Goal: Transaction & Acquisition: Download file/media

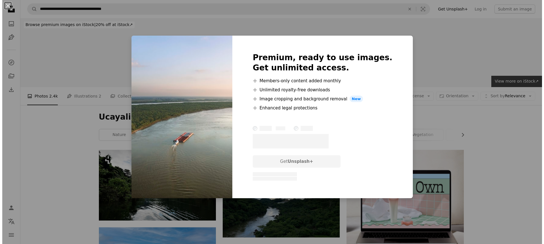
scroll to position [897, 0]
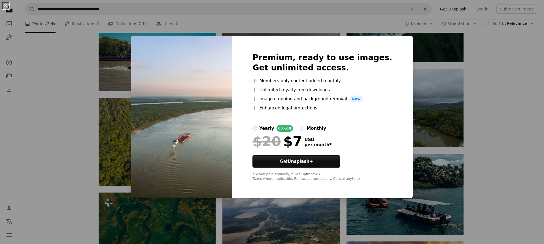
click at [3, 165] on div "An X shape Premium, ready to use images. Get unlimited access. A plus sign Memb…" at bounding box center [272, 122] width 544 height 244
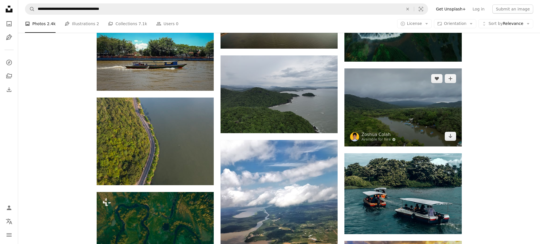
click at [423, 117] on img at bounding box center [402, 108] width 117 height 78
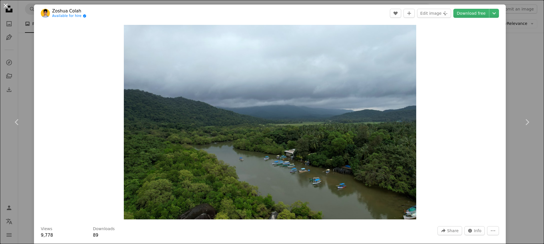
click at [5, 5] on button "An X shape" at bounding box center [5, 5] width 7 height 7
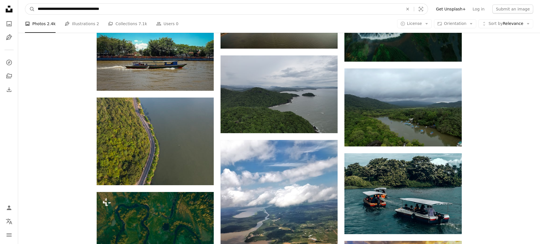
drag, startPoint x: 86, startPoint y: 8, endPoint x: 5, endPoint y: 5, distance: 80.5
click at [5, 6] on div "**********" at bounding box center [270, 38] width 540 height 1871
click at [68, 8] on input "**********" at bounding box center [218, 9] width 366 height 11
click at [67, 8] on input "**********" at bounding box center [218, 9] width 366 height 11
type input "**********"
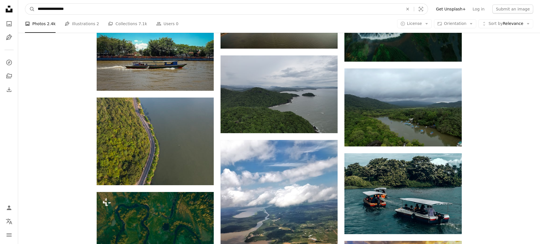
click button "A magnifying glass" at bounding box center [30, 9] width 10 height 11
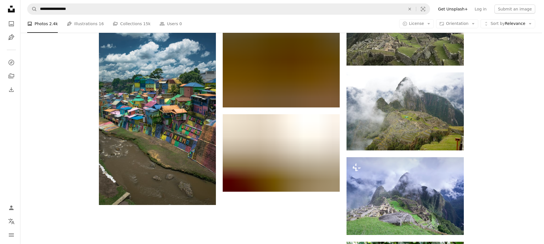
scroll to position [678, 0]
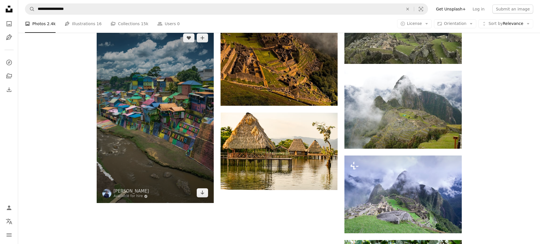
click at [168, 115] on img at bounding box center [155, 116] width 117 height 176
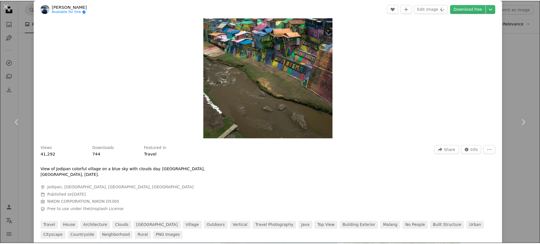
scroll to position [98, 0]
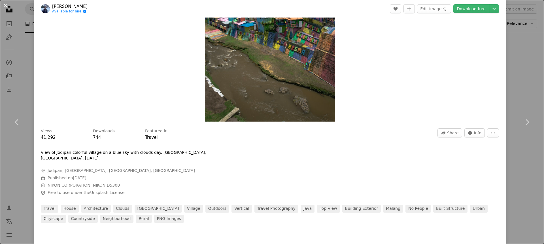
click at [3, 6] on button "An X shape" at bounding box center [5, 5] width 7 height 7
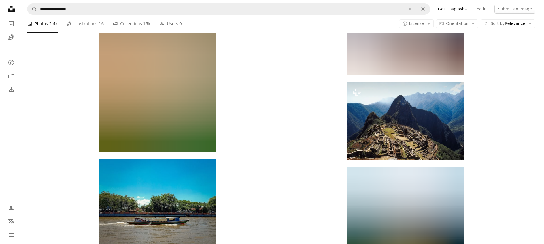
scroll to position [1510, 0]
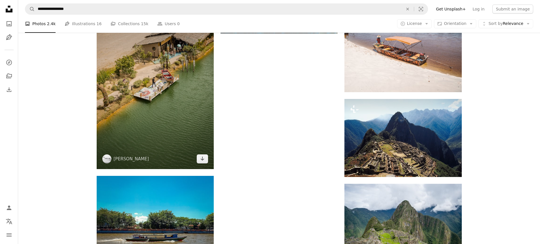
click at [173, 102] on img at bounding box center [155, 82] width 117 height 176
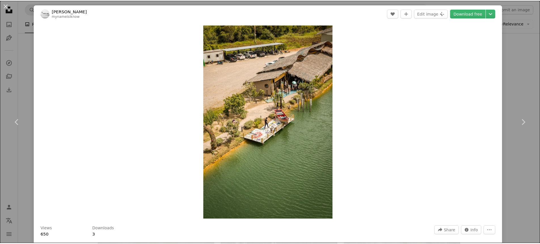
scroll to position [94, 0]
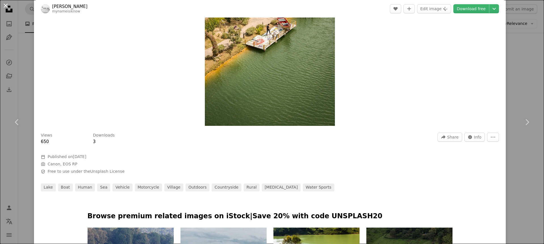
click at [4, 6] on button "An X shape" at bounding box center [5, 5] width 7 height 7
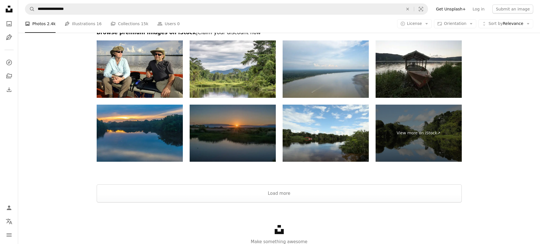
scroll to position [2675, 0]
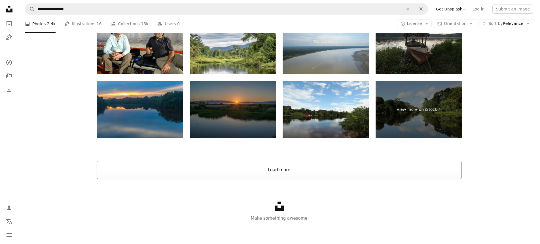
click at [282, 166] on button "Load more" at bounding box center [279, 170] width 365 height 18
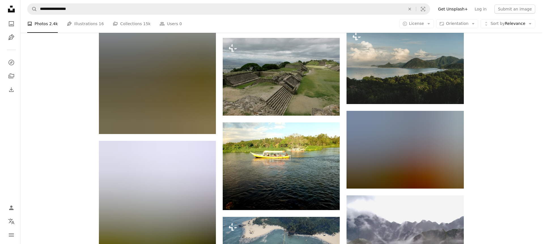
scroll to position [3124, 0]
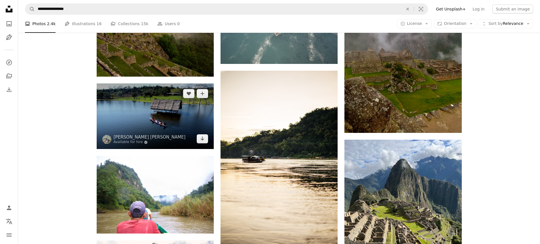
click at [190, 114] on img at bounding box center [155, 117] width 117 height 66
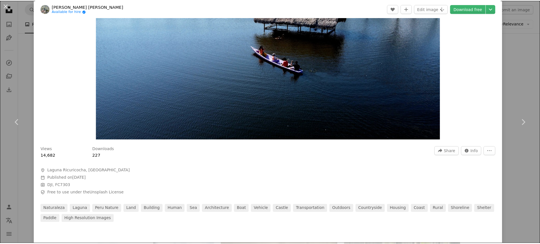
scroll to position [84, 0]
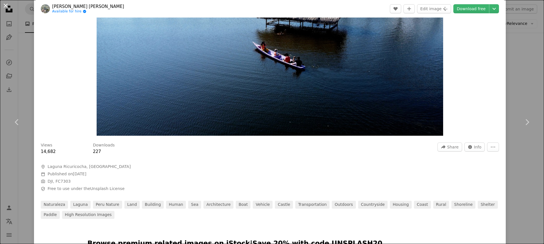
click at [7, 9] on button "An X shape" at bounding box center [5, 5] width 7 height 7
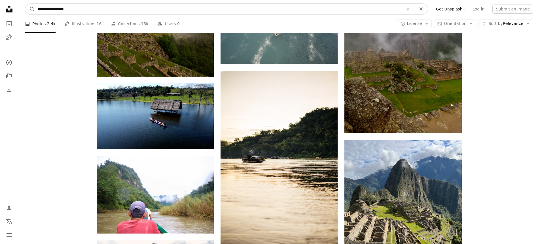
drag, startPoint x: 52, startPoint y: 8, endPoint x: 65, endPoint y: 9, distance: 12.5
click at [65, 9] on input "**********" at bounding box center [218, 9] width 366 height 11
type input "**********"
click button "A magnifying glass" at bounding box center [30, 9] width 10 height 11
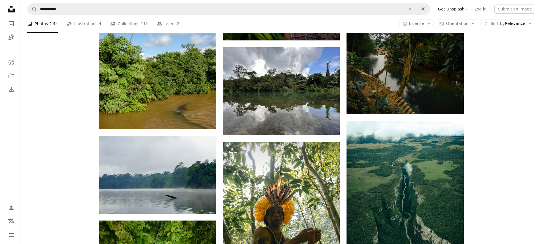
scroll to position [291, 0]
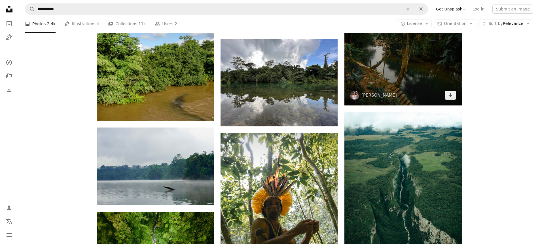
click at [378, 65] on img at bounding box center [402, 62] width 117 height 88
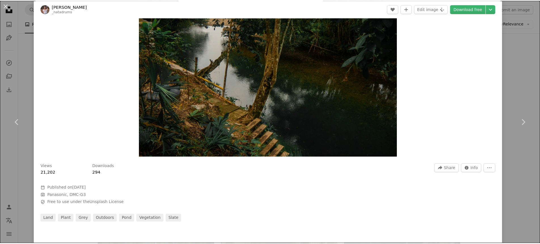
scroll to position [64, 0]
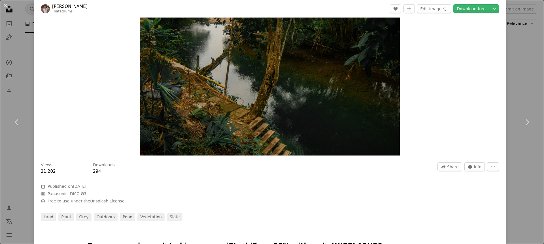
click at [3, 5] on button "An X shape" at bounding box center [5, 5] width 7 height 7
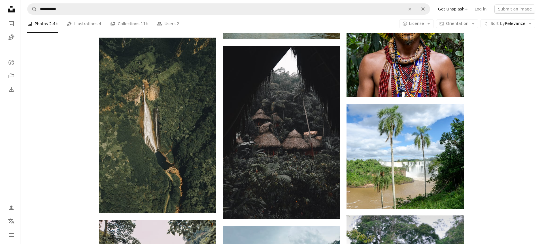
scroll to position [666, 0]
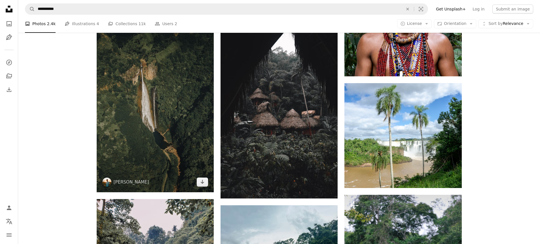
click at [178, 81] on img at bounding box center [155, 105] width 117 height 176
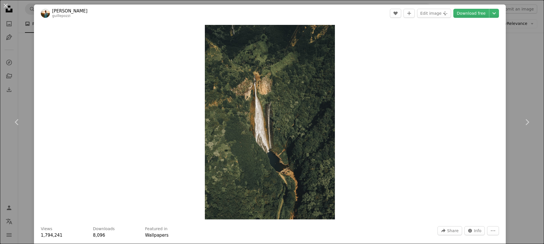
drag, startPoint x: 540, startPoint y: 21, endPoint x: 540, endPoint y: 29, distance: 8.8
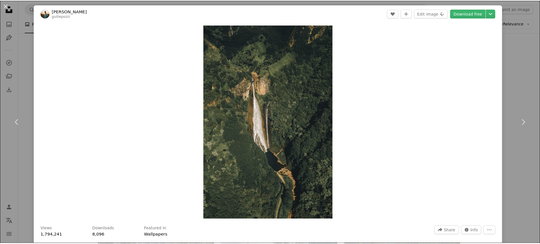
scroll to position [112, 0]
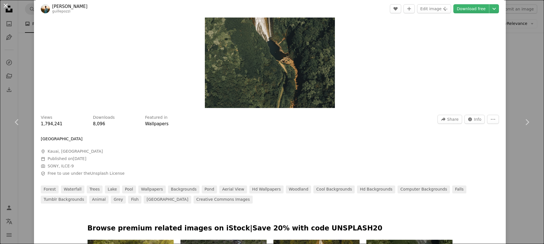
click at [7, 3] on button "An X shape" at bounding box center [5, 5] width 7 height 7
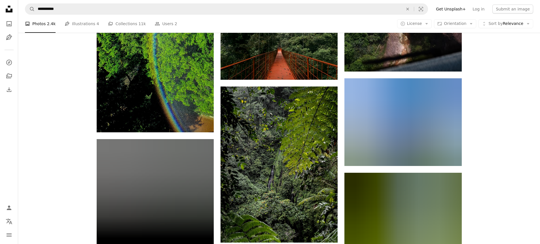
scroll to position [1211, 0]
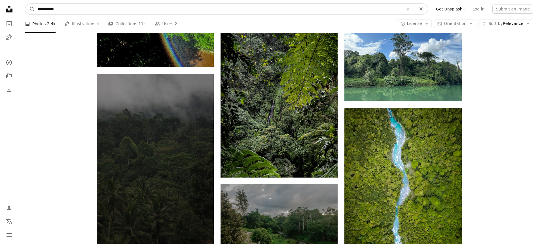
drag, startPoint x: 66, startPoint y: 12, endPoint x: 9, endPoint y: 9, distance: 57.5
click at [8, 9] on div "**********" at bounding box center [270, 13] width 540 height 2448
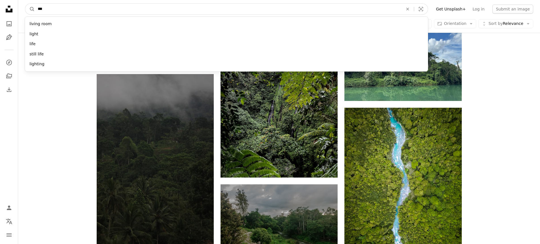
type input "****"
click button "A magnifying glass" at bounding box center [30, 9] width 10 height 11
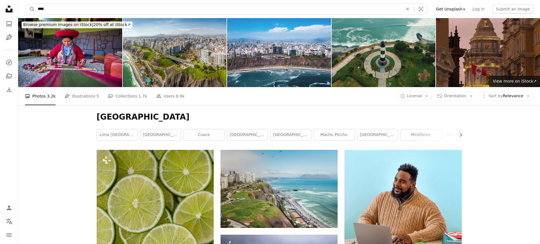
drag, startPoint x: 60, startPoint y: 10, endPoint x: 14, endPoint y: 10, distance: 45.9
paste input "***"
type input "*******"
click button "A magnifying glass" at bounding box center [30, 9] width 10 height 11
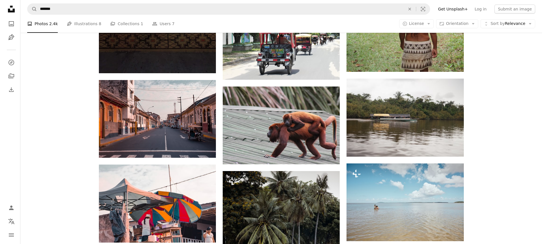
scroll to position [515, 0]
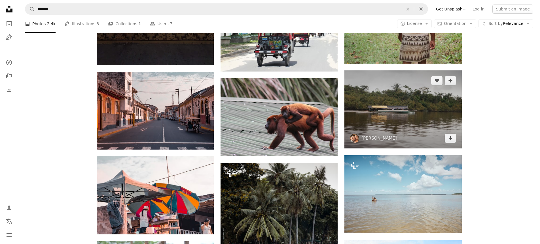
click at [410, 117] on img at bounding box center [402, 110] width 117 height 78
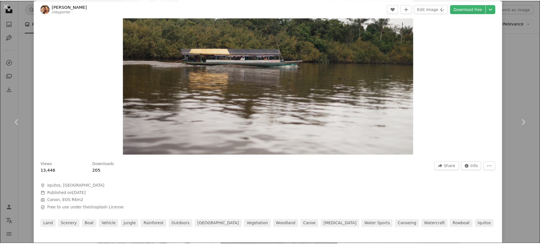
scroll to position [63, 0]
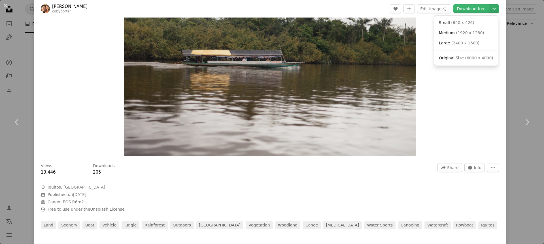
click at [490, 7] on icon "Chevron down" at bounding box center [493, 8] width 9 height 7
click at [456, 22] on span "( 640 x 426 )" at bounding box center [462, 22] width 23 height 5
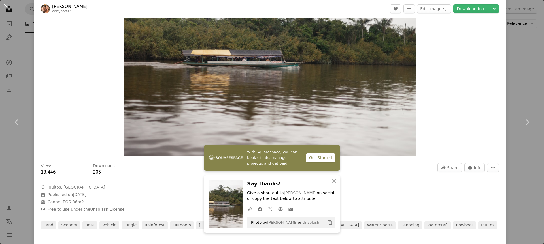
click at [8, 7] on button "An X shape" at bounding box center [5, 5] width 7 height 7
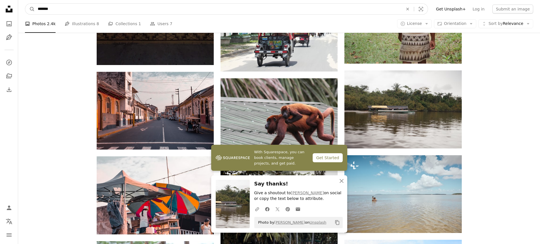
drag, startPoint x: 110, startPoint y: 10, endPoint x: 1, endPoint y: 11, distance: 109.9
click at [0, 10] on div "Unsplash logo Unsplash Home A photo Pen Tool A compass A stack of folders Downl…" at bounding box center [270, 83] width 540 height 1197
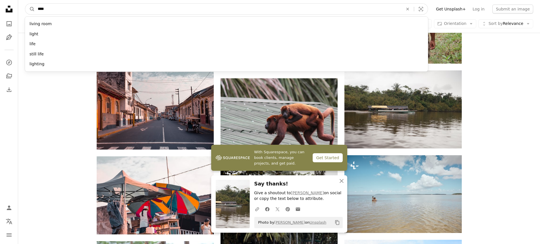
type input "****"
click at [25, 4] on button "A magnifying glass" at bounding box center [30, 9] width 10 height 11
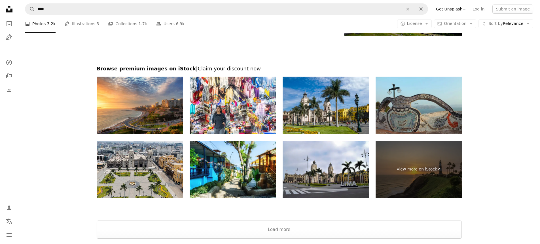
scroll to position [1037, 0]
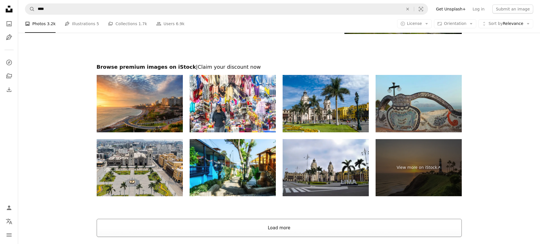
click at [276, 224] on button "Load more" at bounding box center [279, 228] width 365 height 18
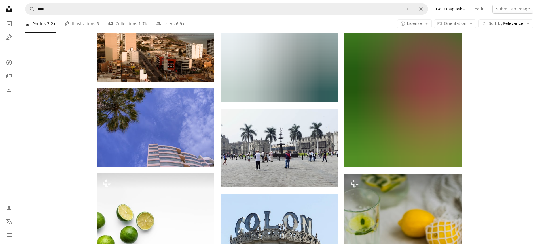
scroll to position [2438, 0]
